Goal: Task Accomplishment & Management: Manage account settings

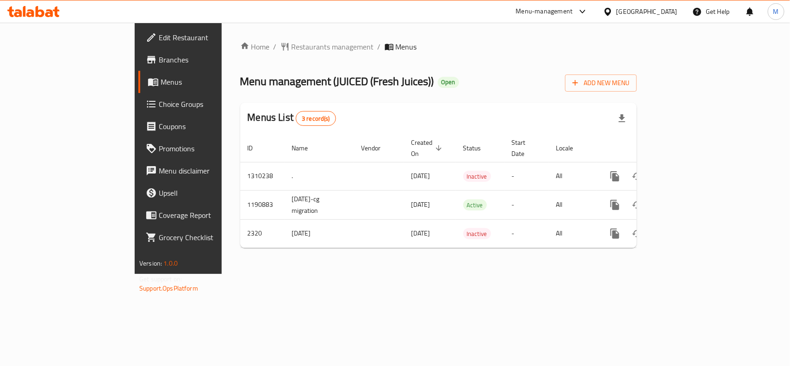
click at [253, 81] on span "Menu management ( JUICED (Fresh Juices) )" at bounding box center [337, 81] width 194 height 21
copy span "JUICED"
click at [292, 48] on span "Restaurants management" at bounding box center [333, 46] width 82 height 11
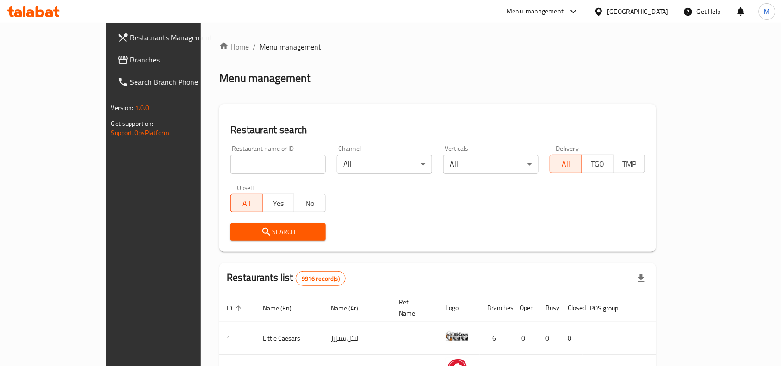
click at [231, 167] on input "search" at bounding box center [278, 164] width 95 height 19
paste input "JUICED"
type input "JUICED"
click button "Search" at bounding box center [278, 232] width 95 height 17
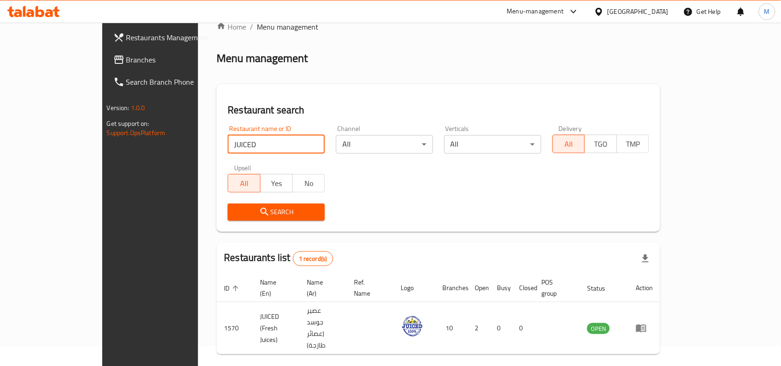
scroll to position [29, 0]
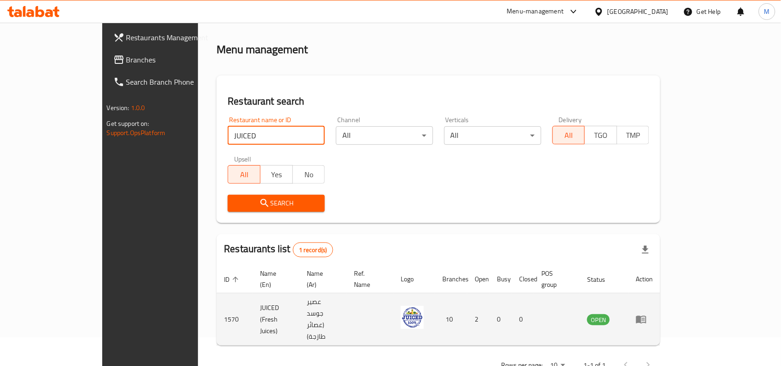
click at [253, 295] on td "JUICED (Fresh Juices)" at bounding box center [276, 319] width 47 height 52
copy td "JUICED (Fresh Juices)"
click at [647, 316] on icon "enhanced table" at bounding box center [642, 320] width 10 height 8
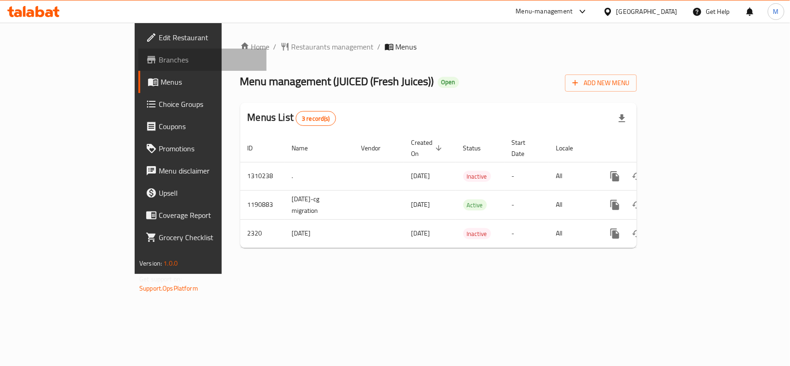
click at [138, 69] on link "Branches" at bounding box center [202, 60] width 128 height 22
